Goal: Register for event/course

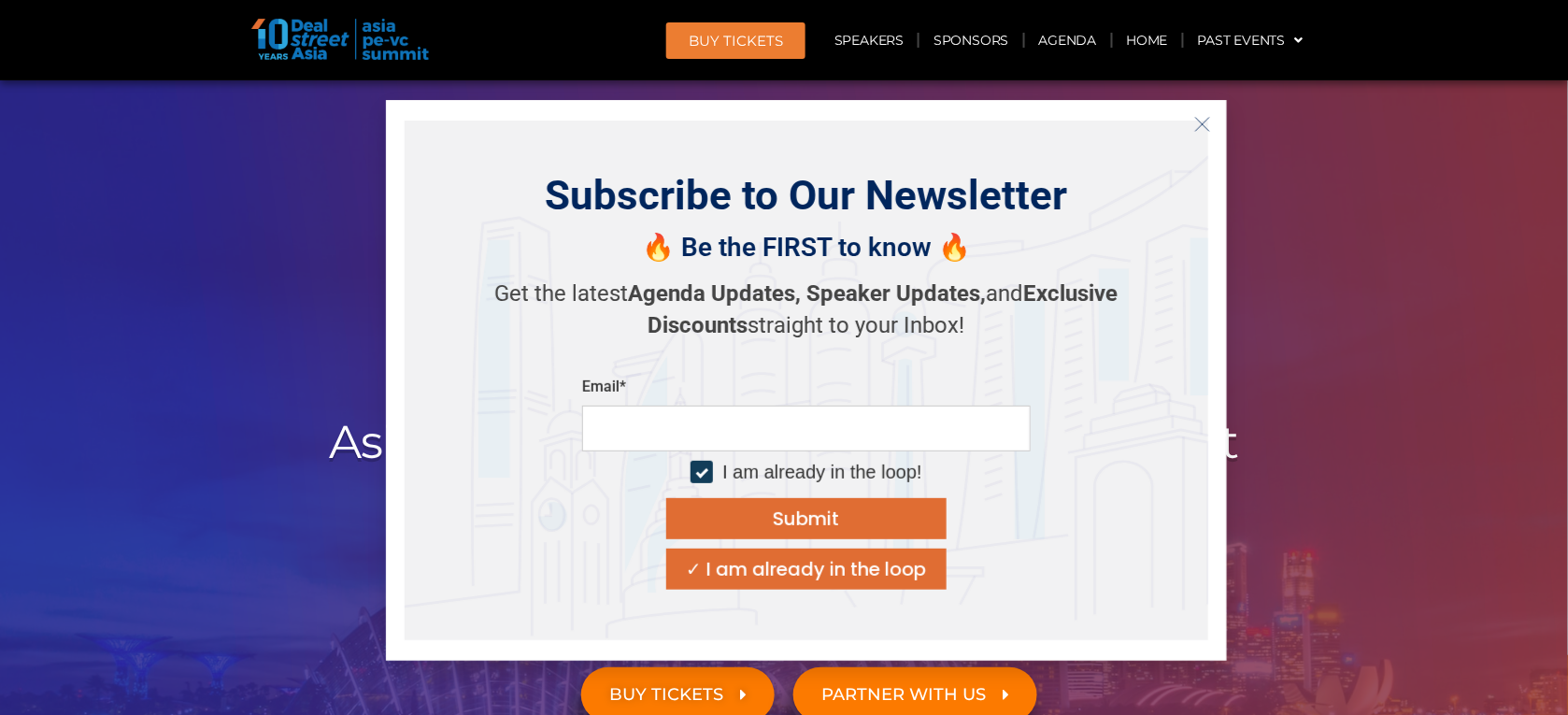
click at [1202, 122] on line "Close" at bounding box center [1203, 123] width 13 height 13
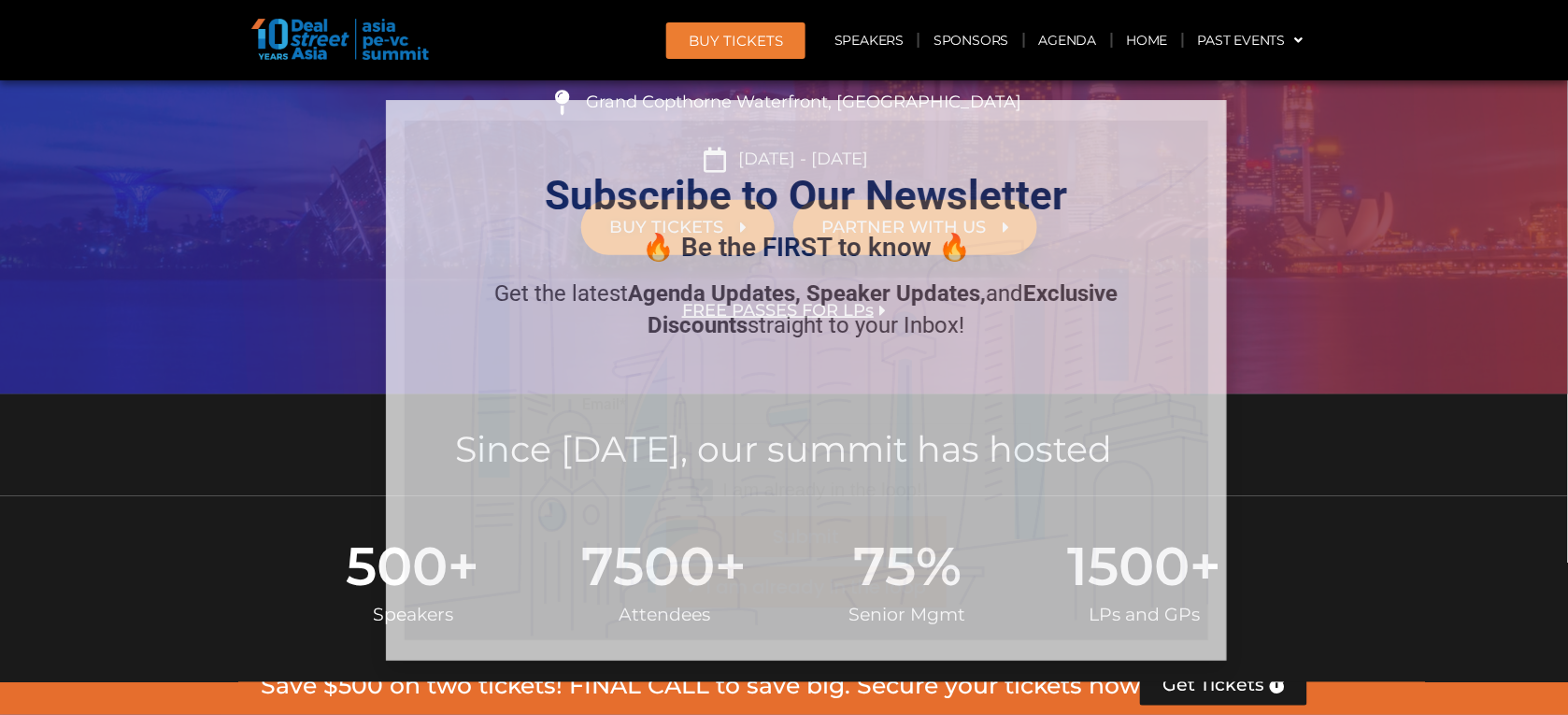
scroll to position [584, 0]
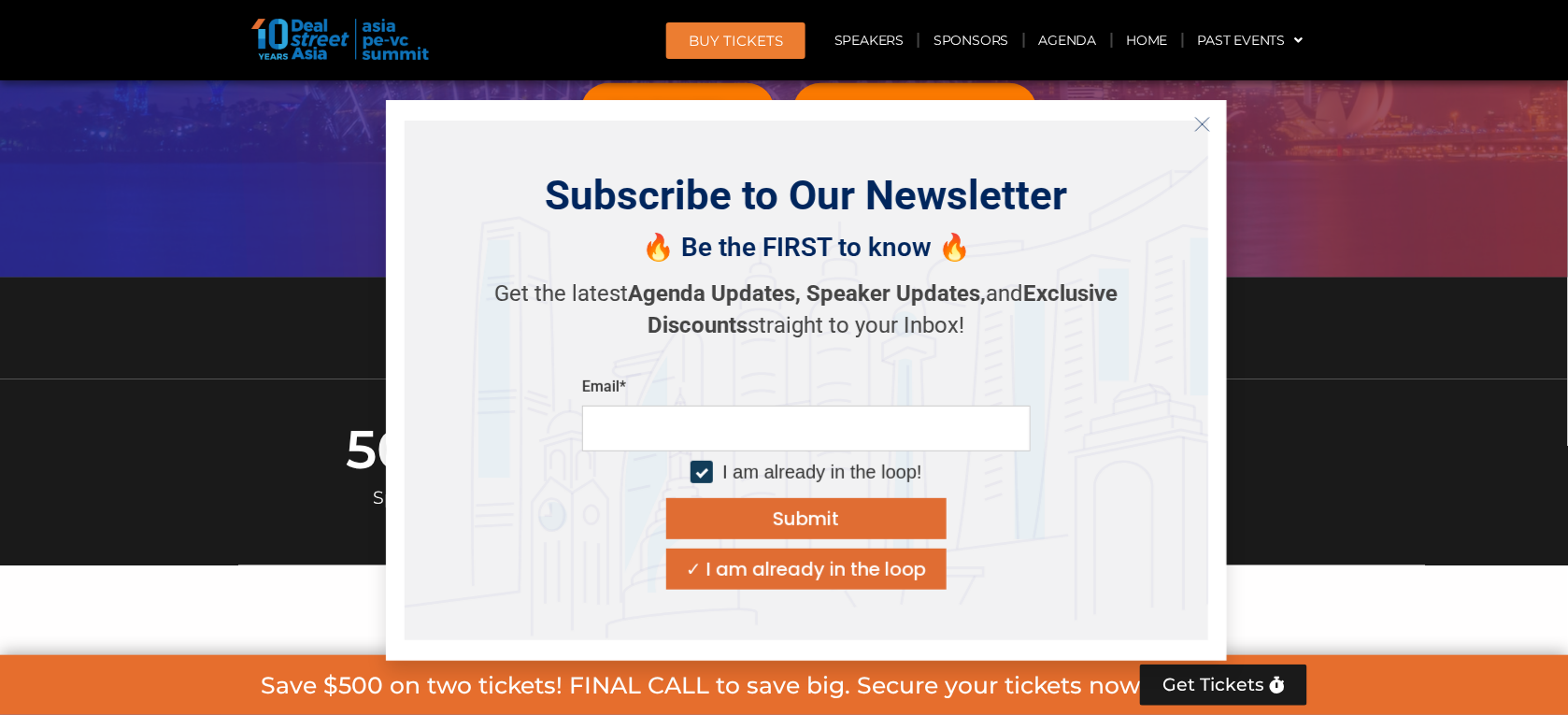
click at [1204, 119] on icon "Close" at bounding box center [1203, 124] width 17 height 17
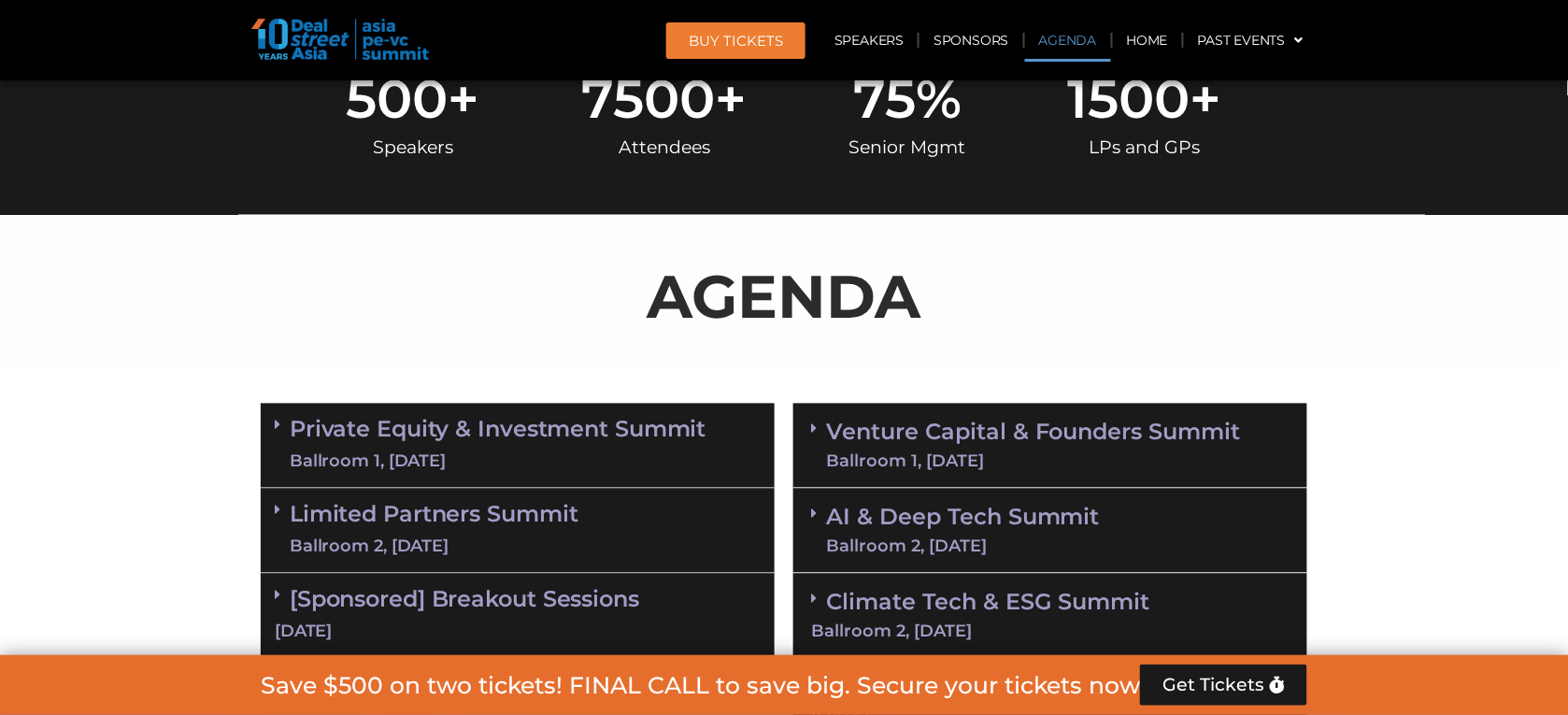
scroll to position [1051, 0]
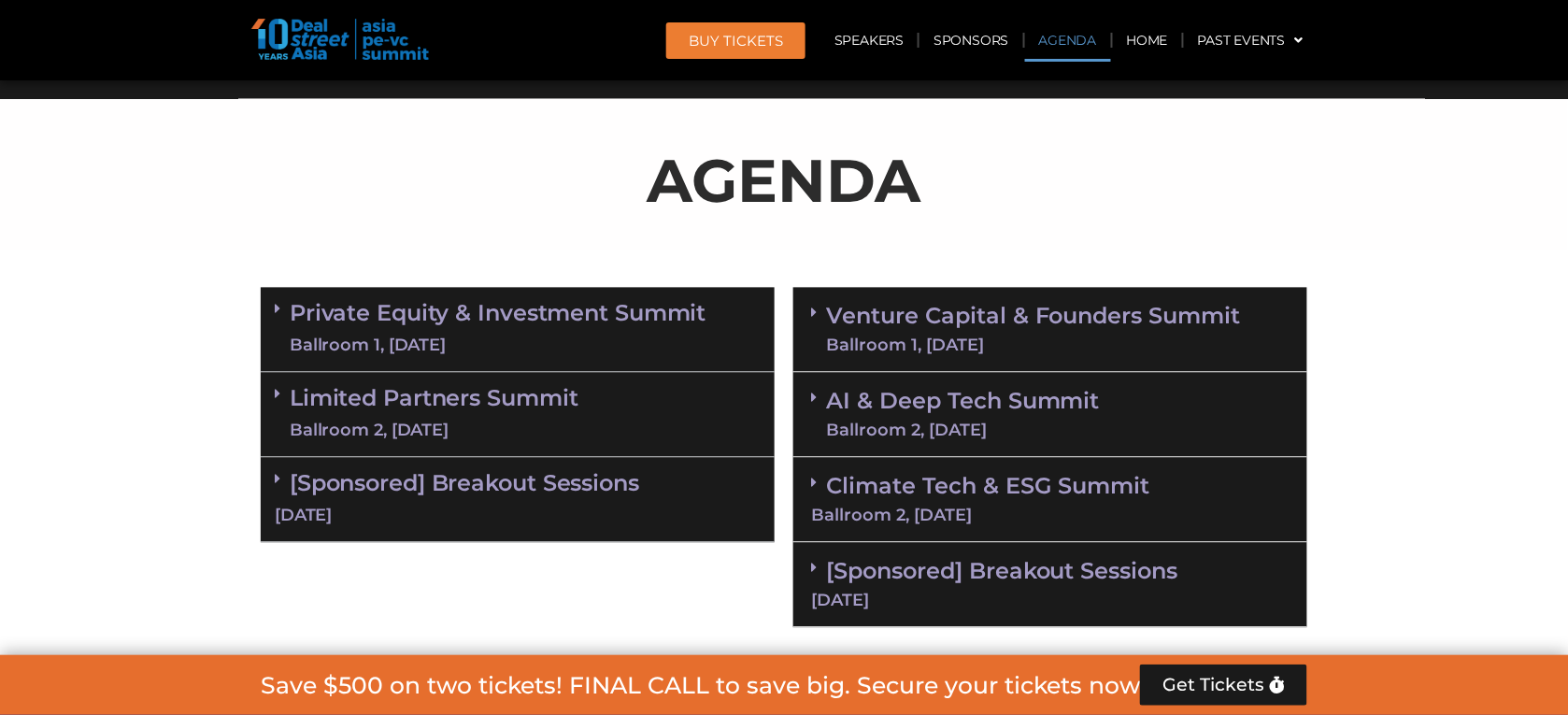
click at [1537, 307] on section "Private Equity & Investment Summit Ballroom 1, [DATE] 8:00 am – 9:00 am | Regis…" at bounding box center [784, 456] width 1568 height 358
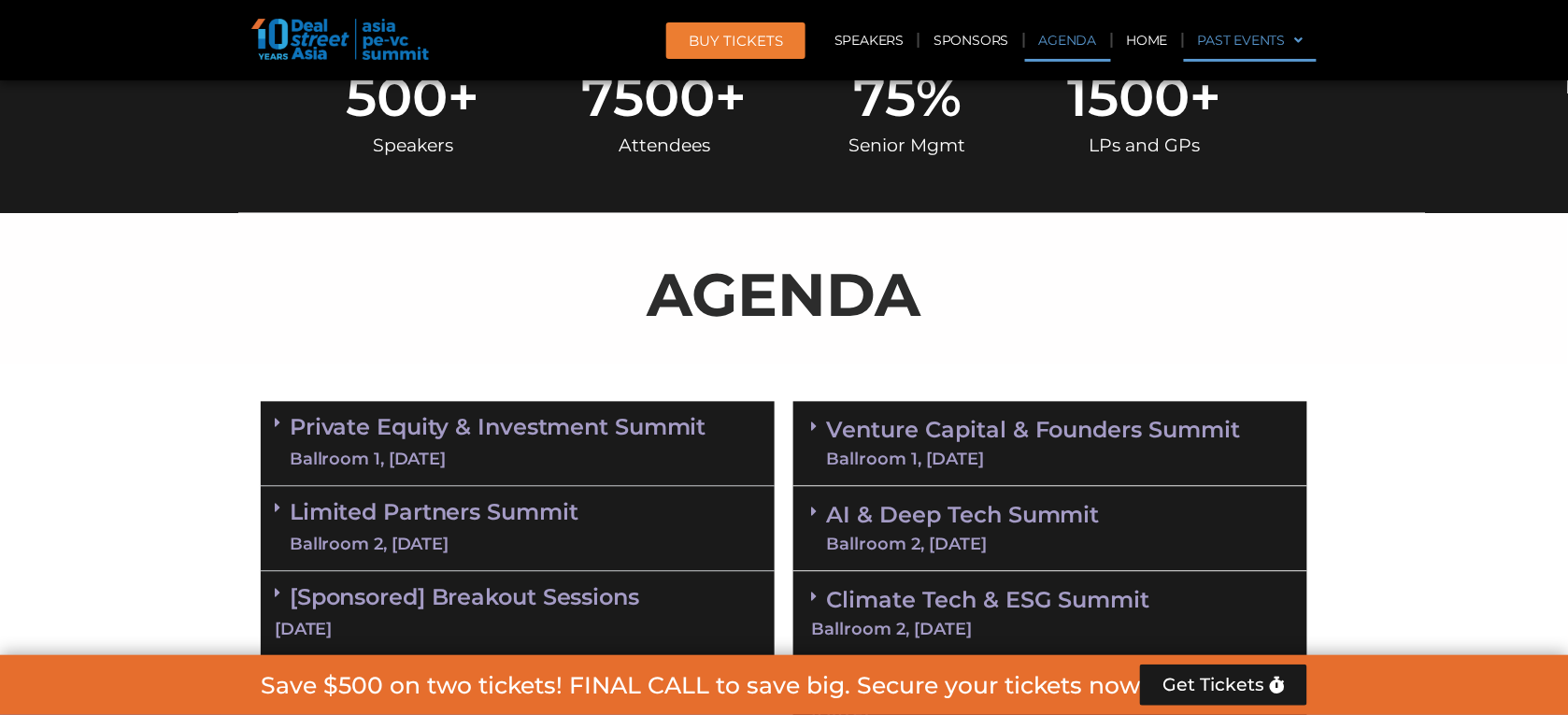
scroll to position [818, 0]
